Goal: Check status: Check status

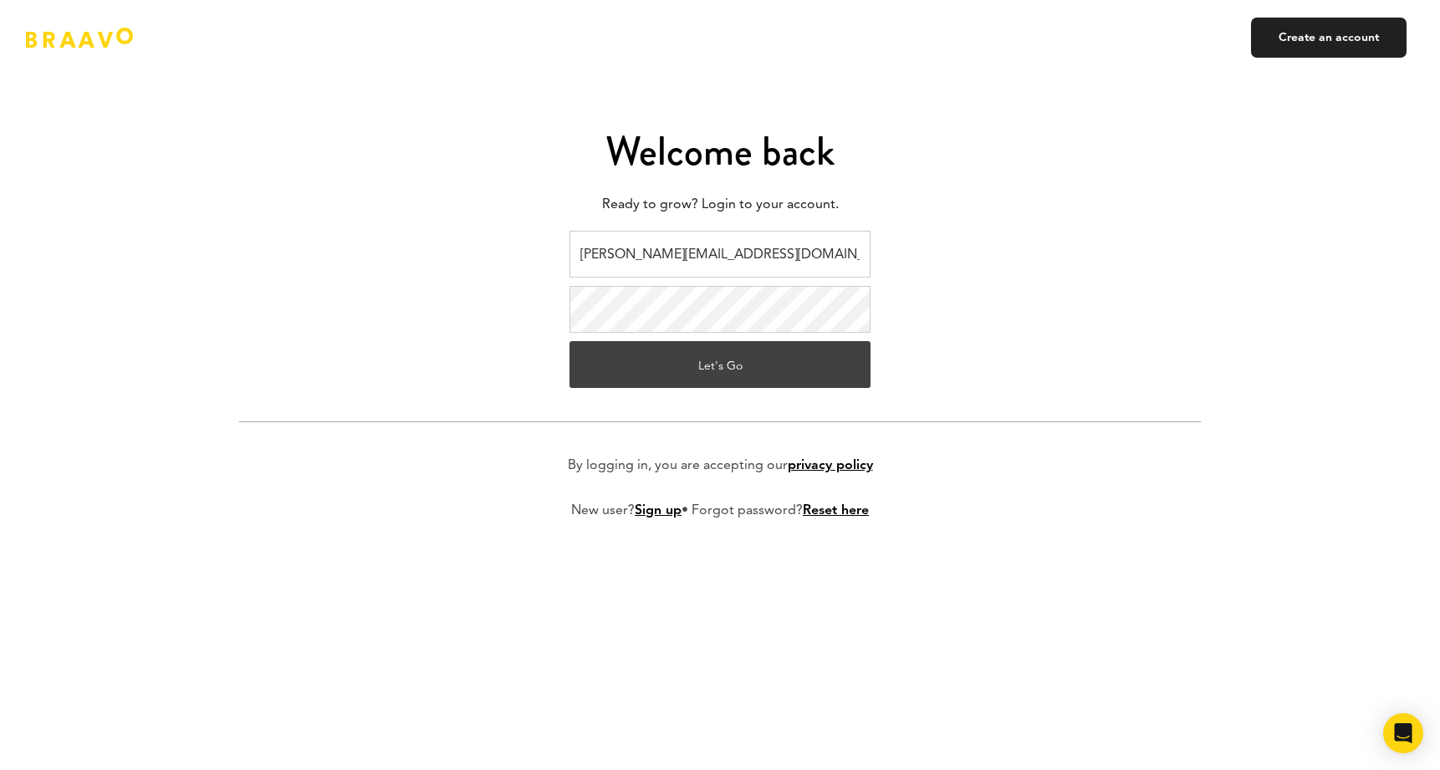
click at [698, 366] on button "Let's Go" at bounding box center [719, 364] width 301 height 47
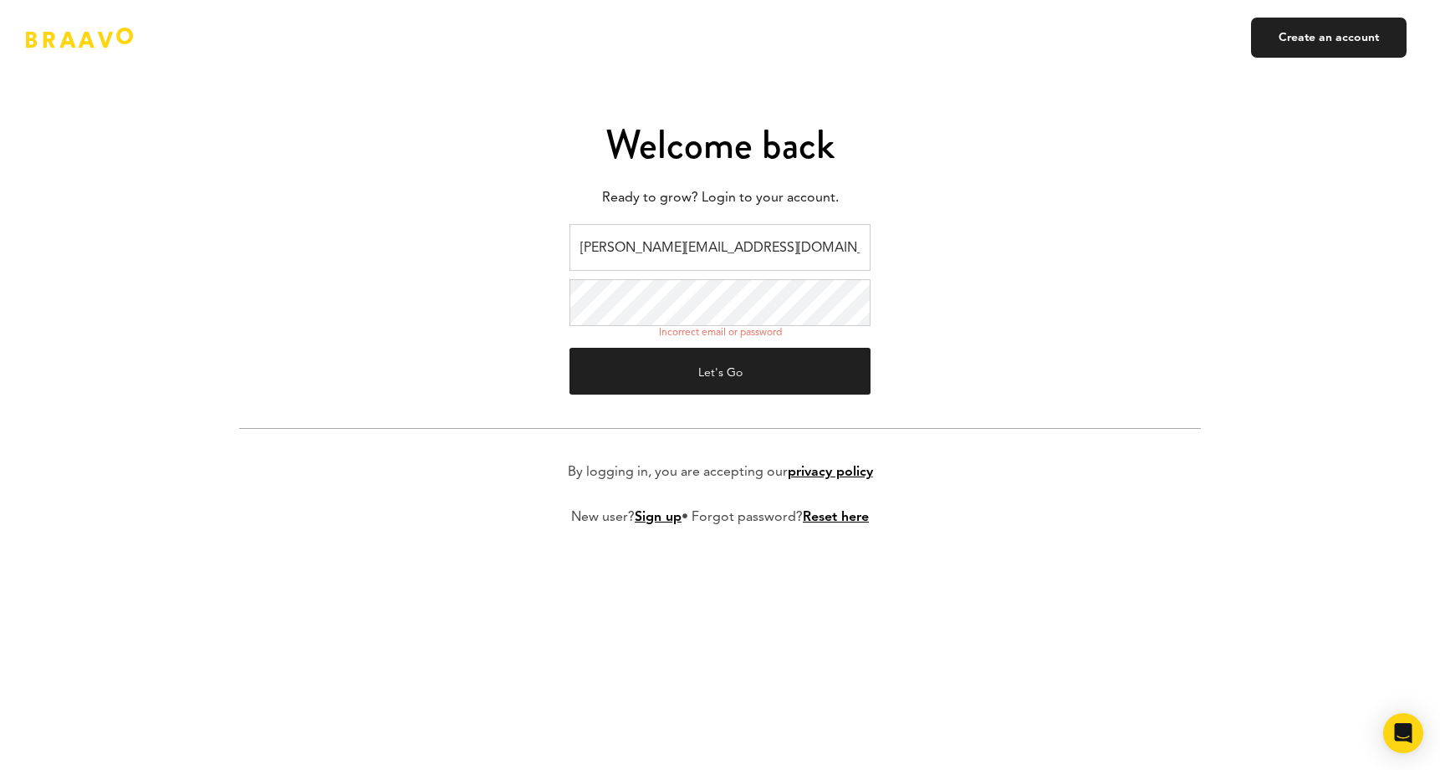
click at [508, 286] on form "[PERSON_NAME][EMAIL_ADDRESS][DOMAIN_NAME] Incorrect email or password Let's Go …" at bounding box center [720, 388] width 962 height 329
click at [720, 371] on button "Let's Go" at bounding box center [719, 371] width 301 height 47
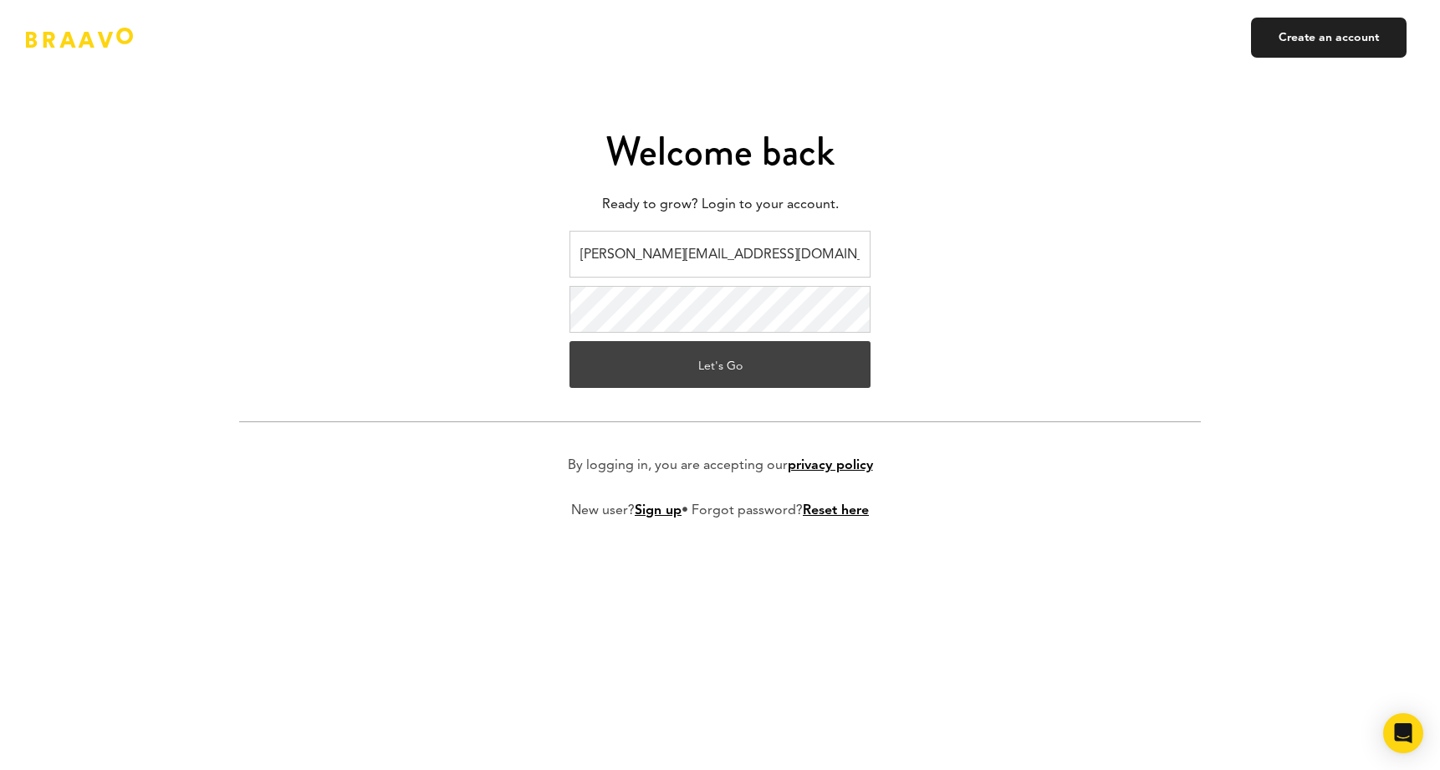
click at [694, 369] on button "Let's Go" at bounding box center [719, 364] width 301 height 47
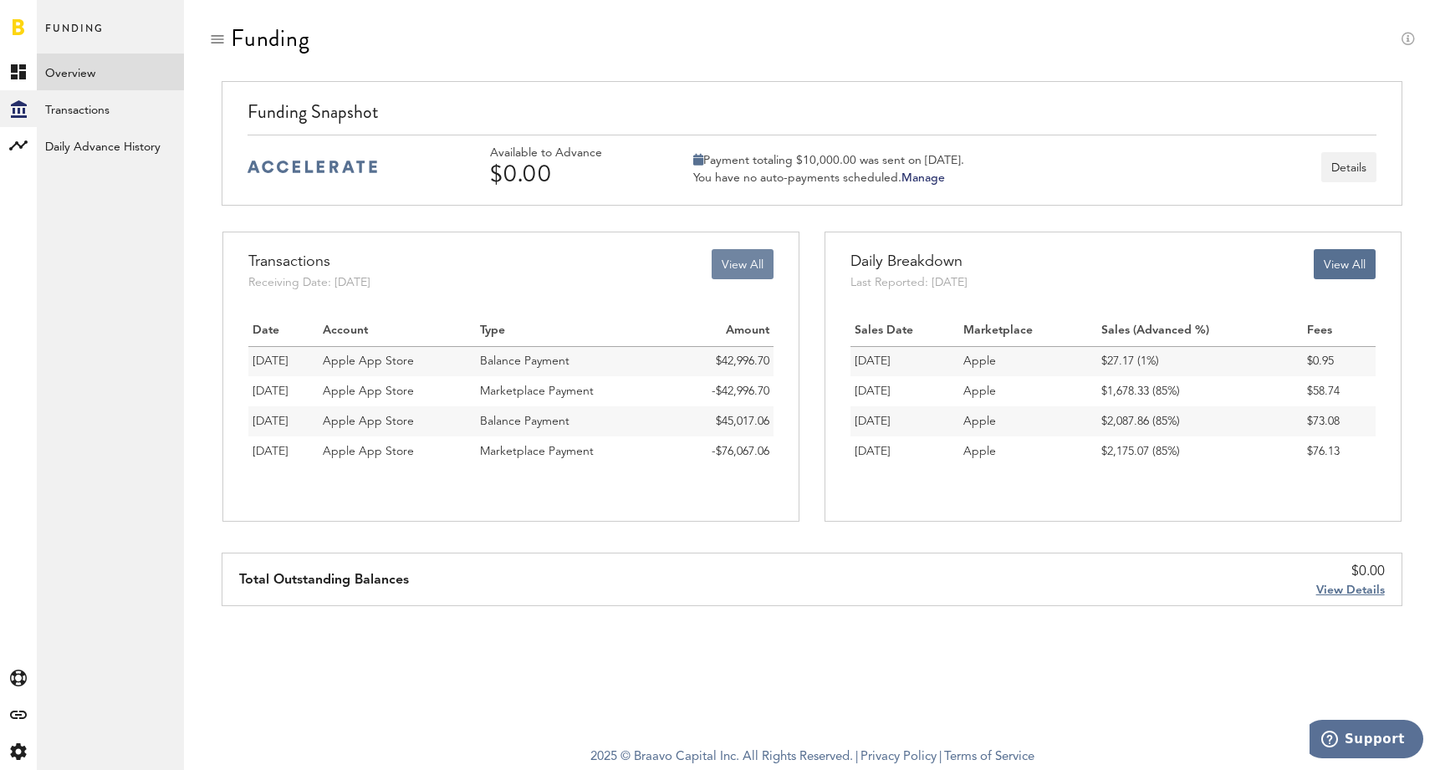
click at [764, 273] on button "View All" at bounding box center [743, 264] width 62 height 30
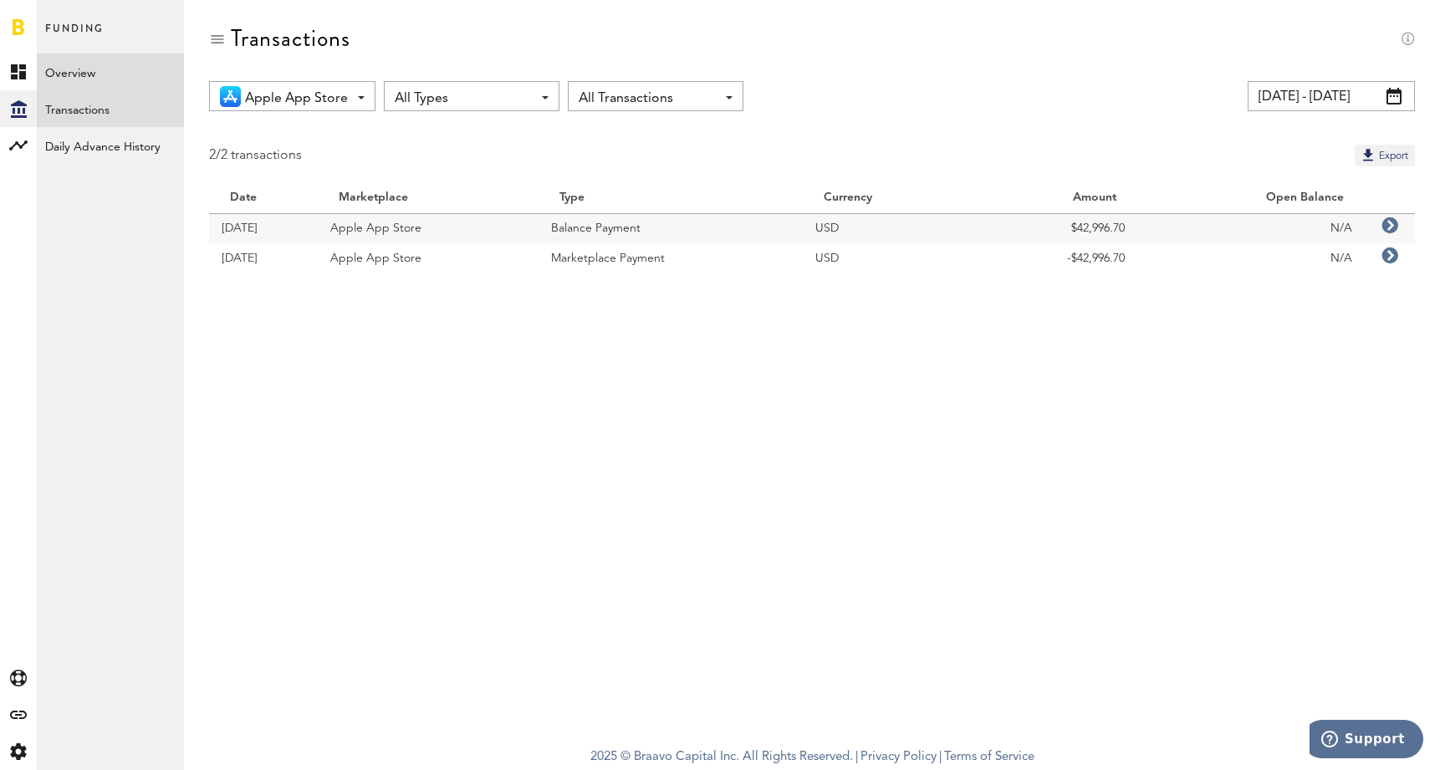
click at [108, 80] on link "Overview" at bounding box center [110, 72] width 147 height 37
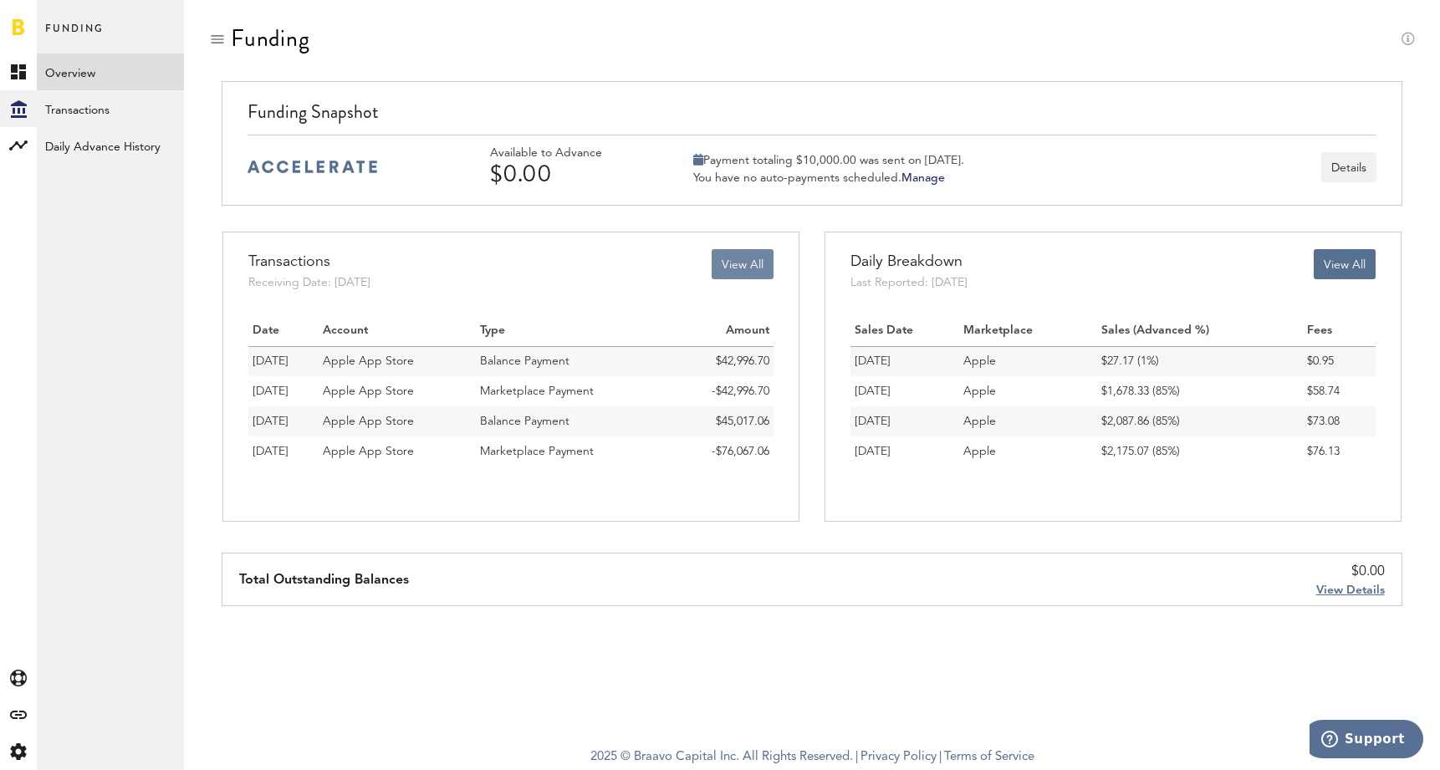
click at [759, 261] on button "View All" at bounding box center [743, 264] width 62 height 30
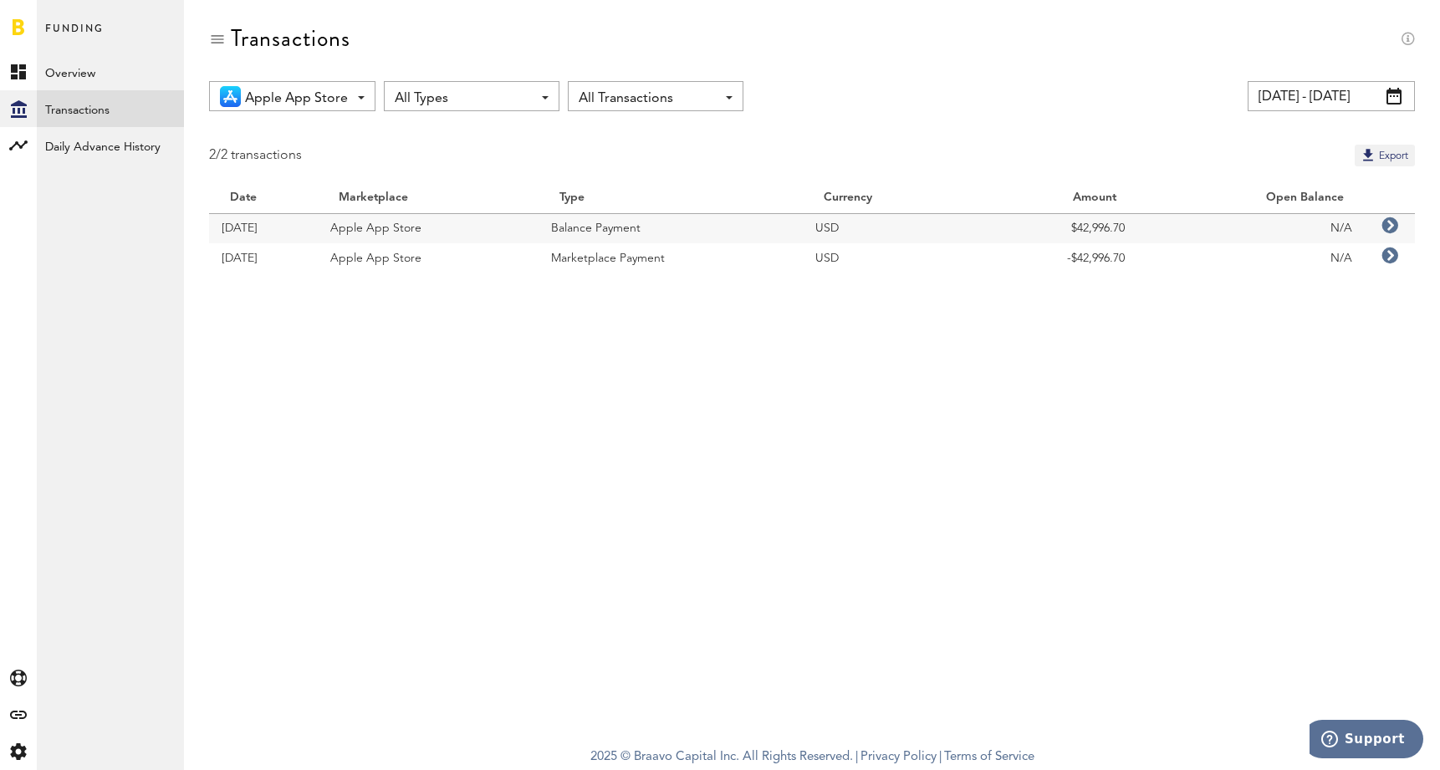
click at [1323, 99] on input "08/31/25 - 09/30/25" at bounding box center [1330, 96] width 167 height 30
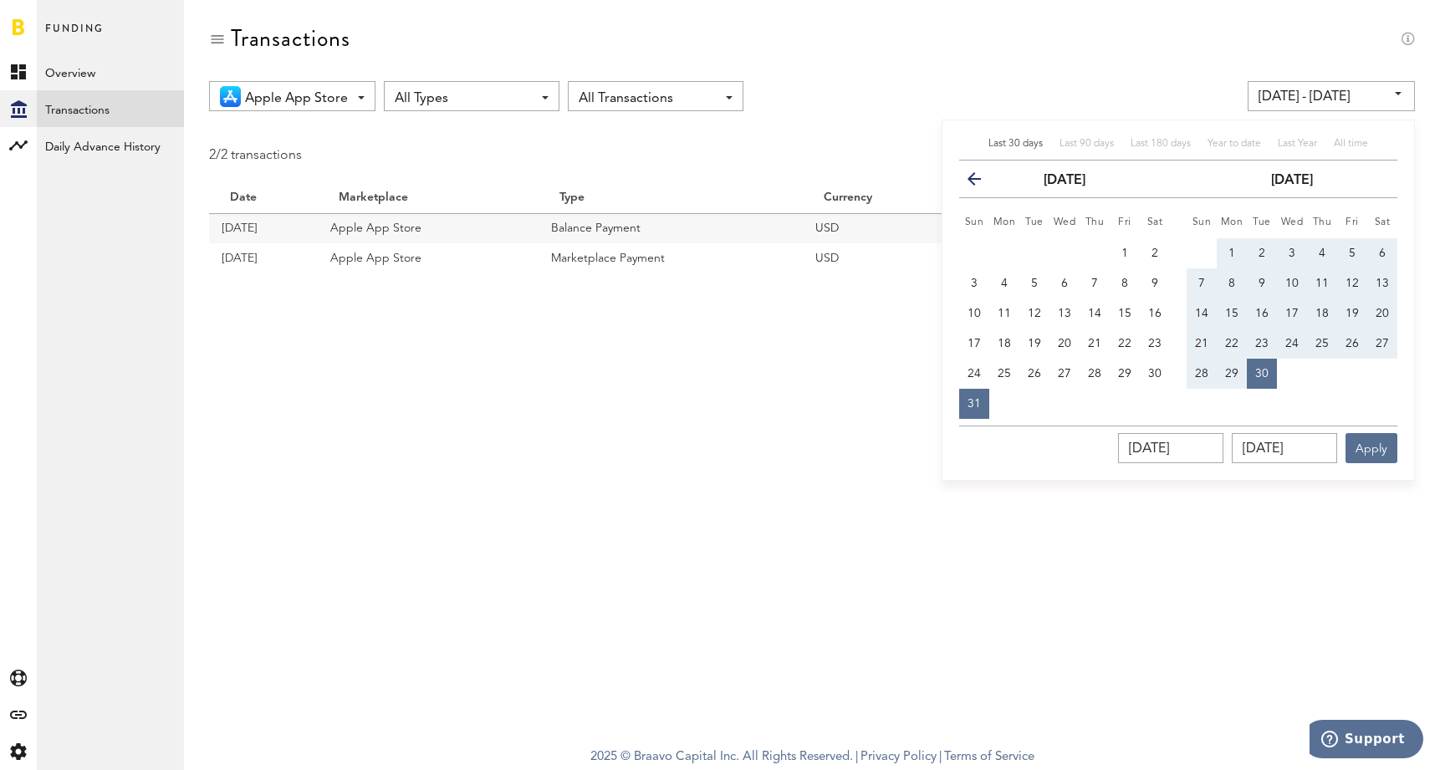
click at [1131, 136] on div "Last 30 days Last 90 days Last 180 days Year to date Last Year All time previou…" at bounding box center [1177, 300] width 473 height 361
click at [1359, 141] on span "All time" at bounding box center [1351, 144] width 34 height 10
type input "01/31/15 - 09/30/25"
type input "01/31/2015"
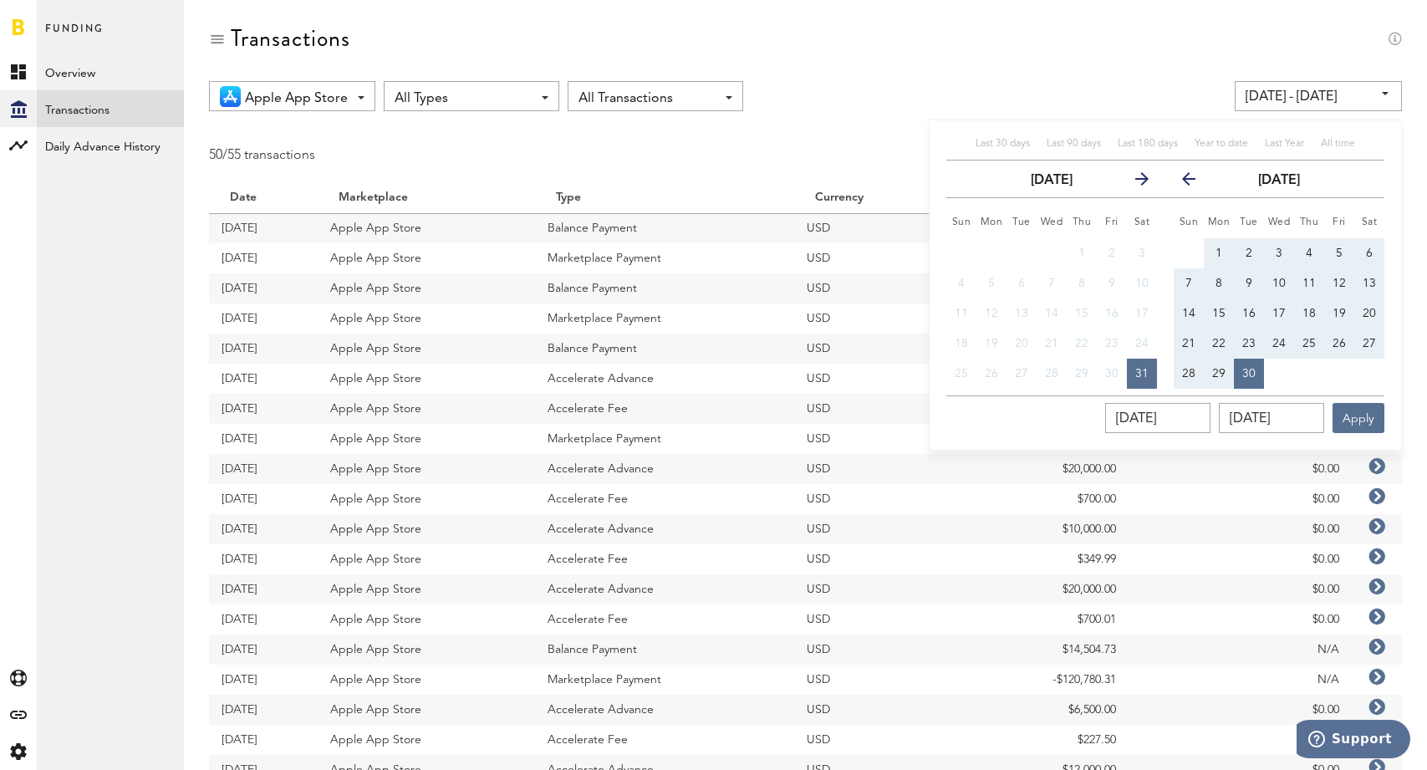
click at [130, 405] on div "Funding Overview Transactions Daily Advance History EASY MODE VENTURES LLC" at bounding box center [110, 385] width 147 height 770
